Goal: Register for event/course

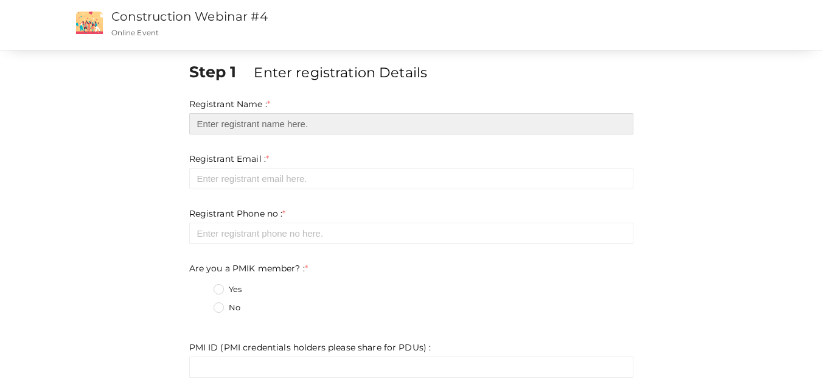
click at [257, 131] on input "text" at bounding box center [411, 123] width 444 height 21
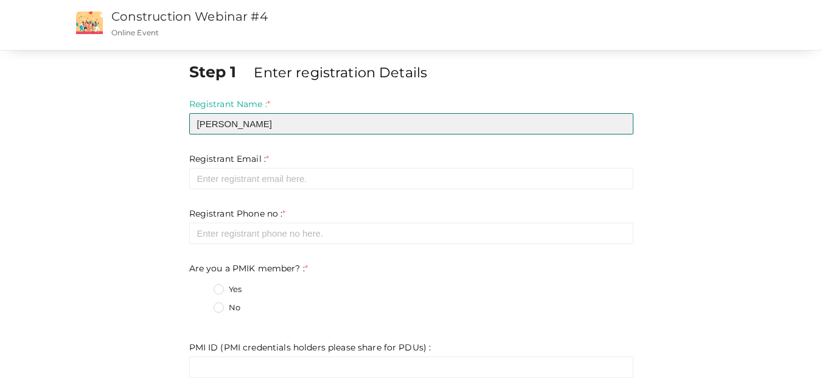
type input "[PERSON_NAME]"
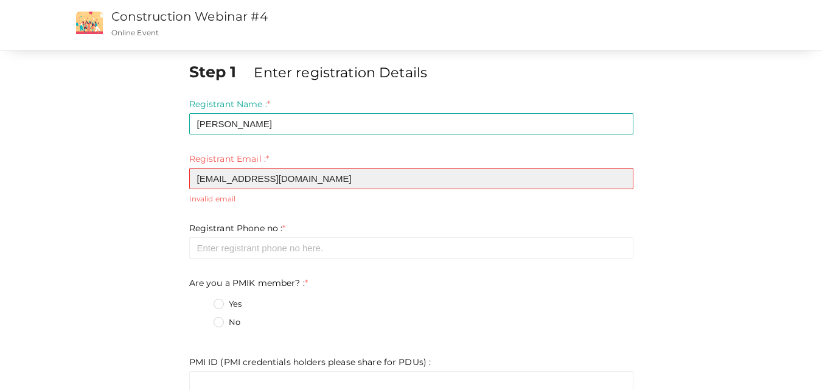
type input "[EMAIL_ADDRESS][DOMAIN_NAME]"
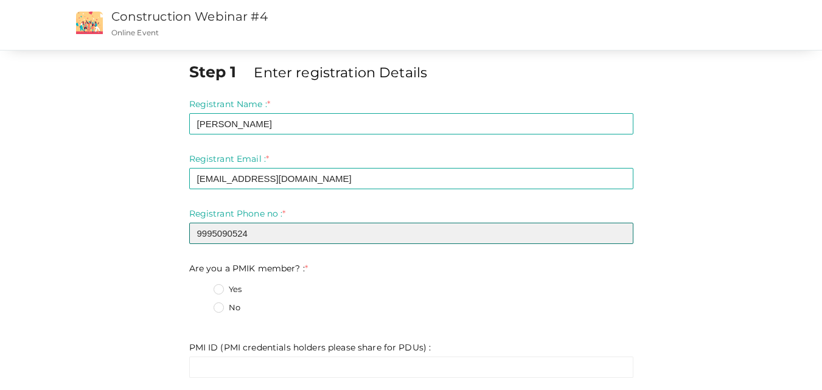
type input "9995090524"
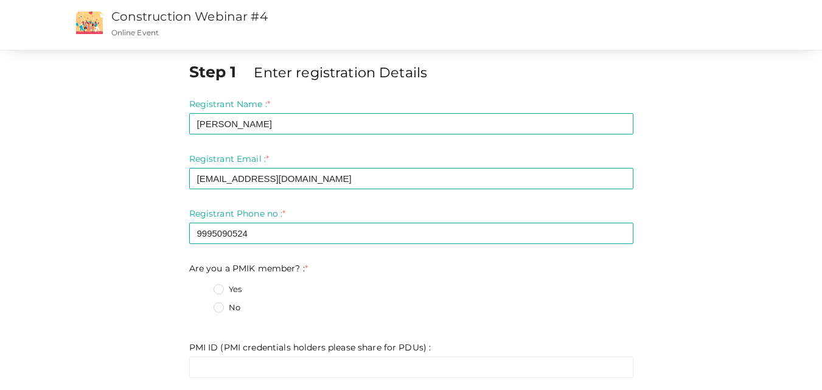
click at [220, 310] on label "No" at bounding box center [227, 308] width 27 height 12
click at [201, 304] on member\?\+1 "No" at bounding box center [201, 304] width 0 height 0
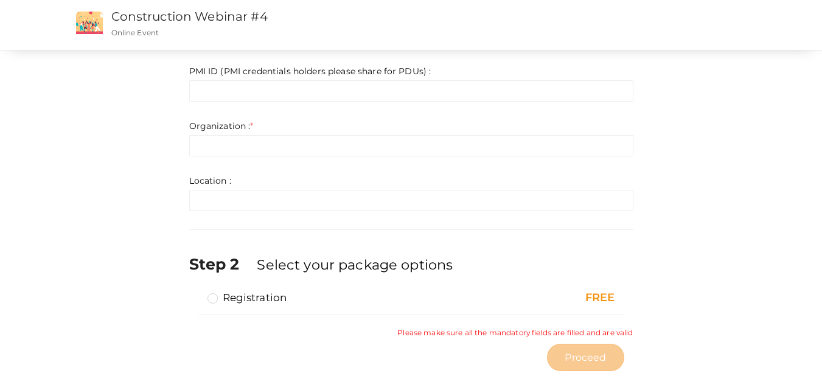
scroll to position [294, 0]
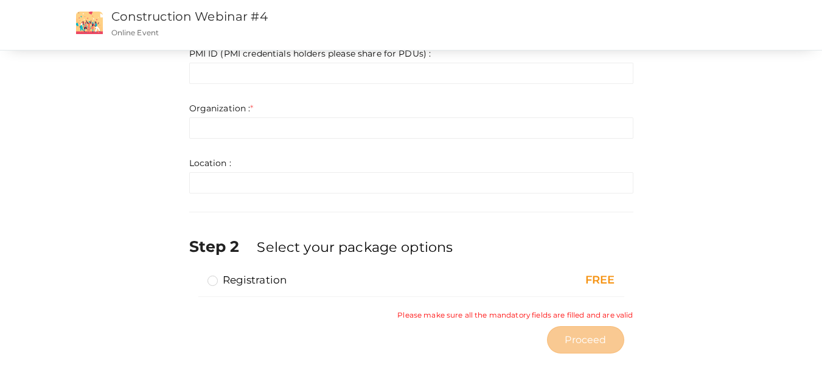
click at [207, 280] on label "Registration" at bounding box center [247, 280] width 80 height 15
click at [195, 275] on input "Registration" at bounding box center [195, 275] width 0 height 0
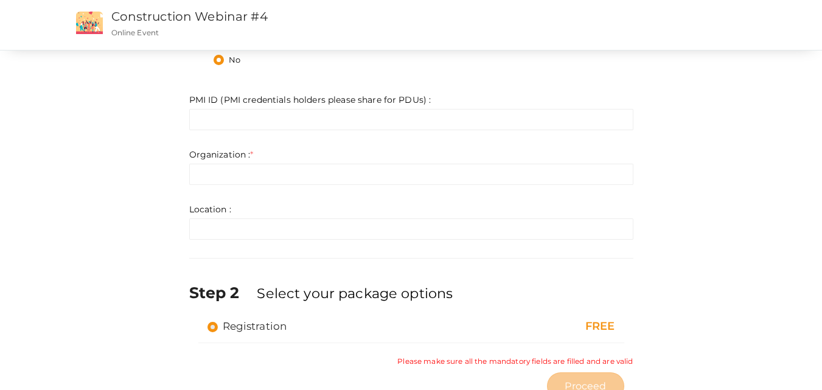
scroll to position [172, 0]
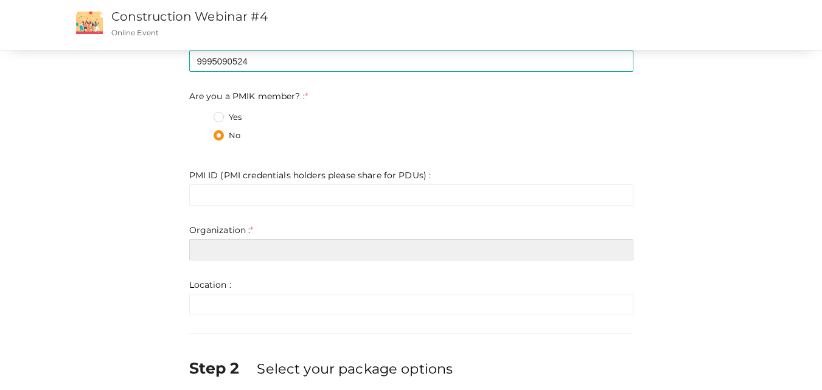
click at [257, 258] on input "text" at bounding box center [411, 249] width 444 height 21
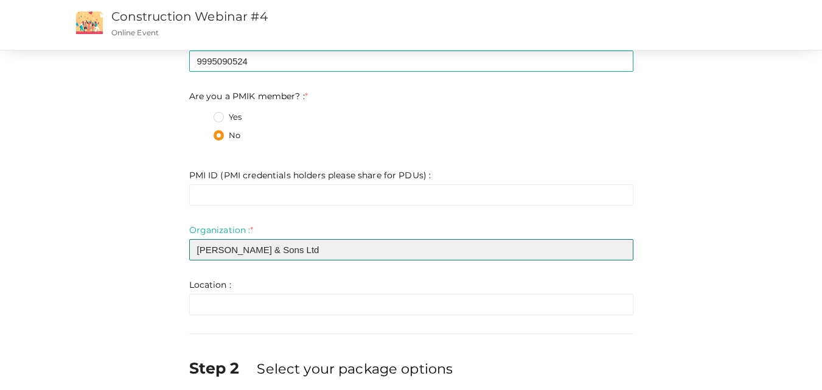
type input "[PERSON_NAME] & Sons Ltd"
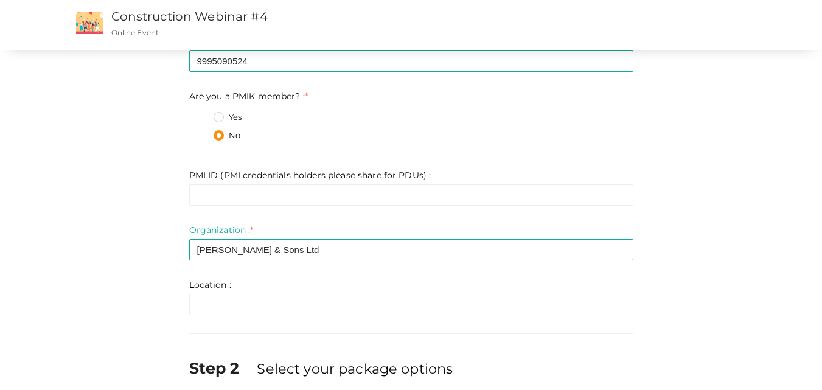
click at [129, 231] on div "Step 1 Enter registration Details Registrant Name : * [PERSON_NAME] Required. I…" at bounding box center [411, 180] width 712 height 582
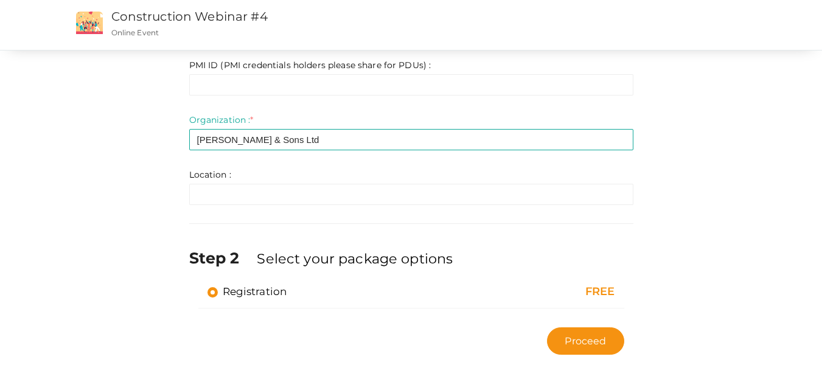
scroll to position [283, 0]
click at [593, 337] on span "Proceed" at bounding box center [585, 340] width 41 height 14
type input "N/A"
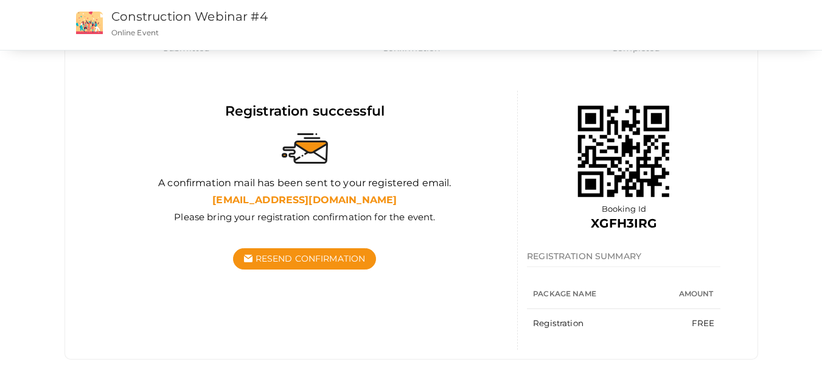
scroll to position [18, 0]
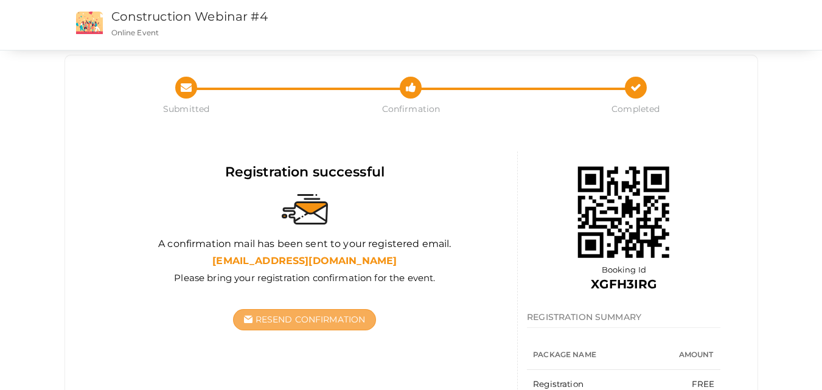
click at [299, 324] on span "Resend Confirmation" at bounding box center [310, 319] width 110 height 11
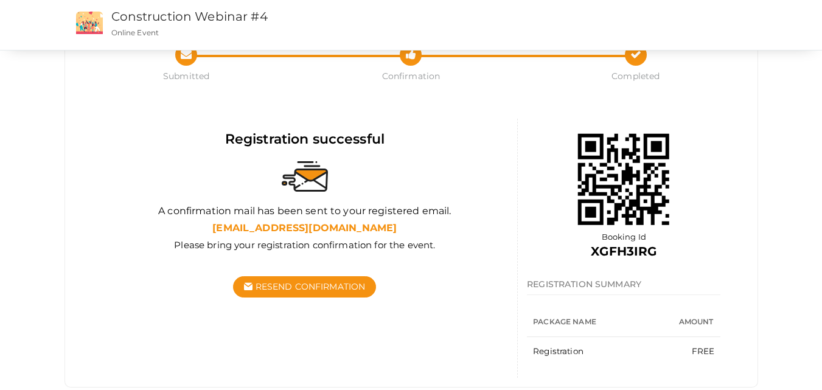
scroll to position [79, 0]
